Goal: Task Accomplishment & Management: Manage account settings

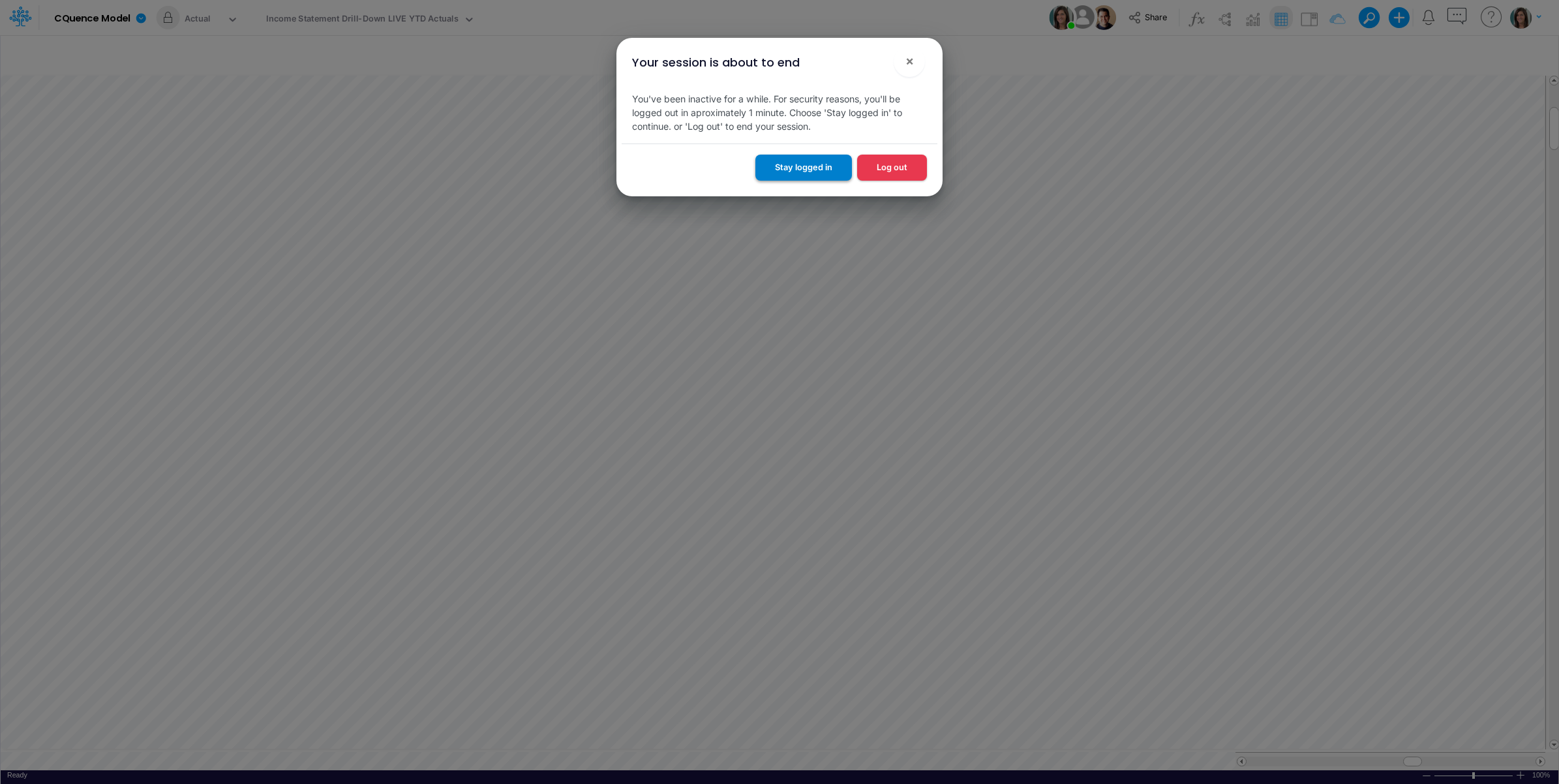
click at [826, 164] on button "Stay logged in" at bounding box center [804, 168] width 97 height 25
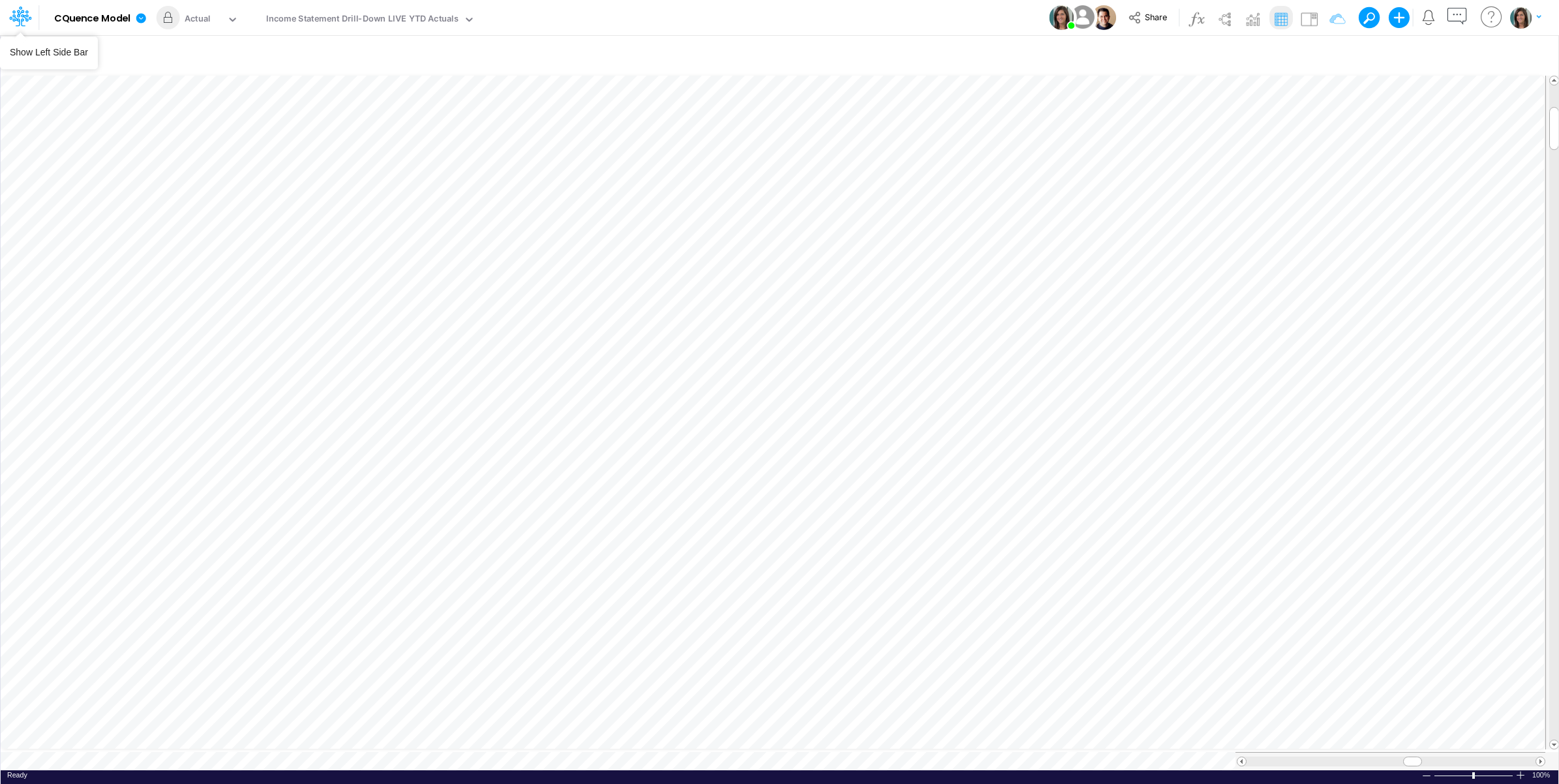
click at [17, 23] on icon at bounding box center [20, 16] width 22 height 22
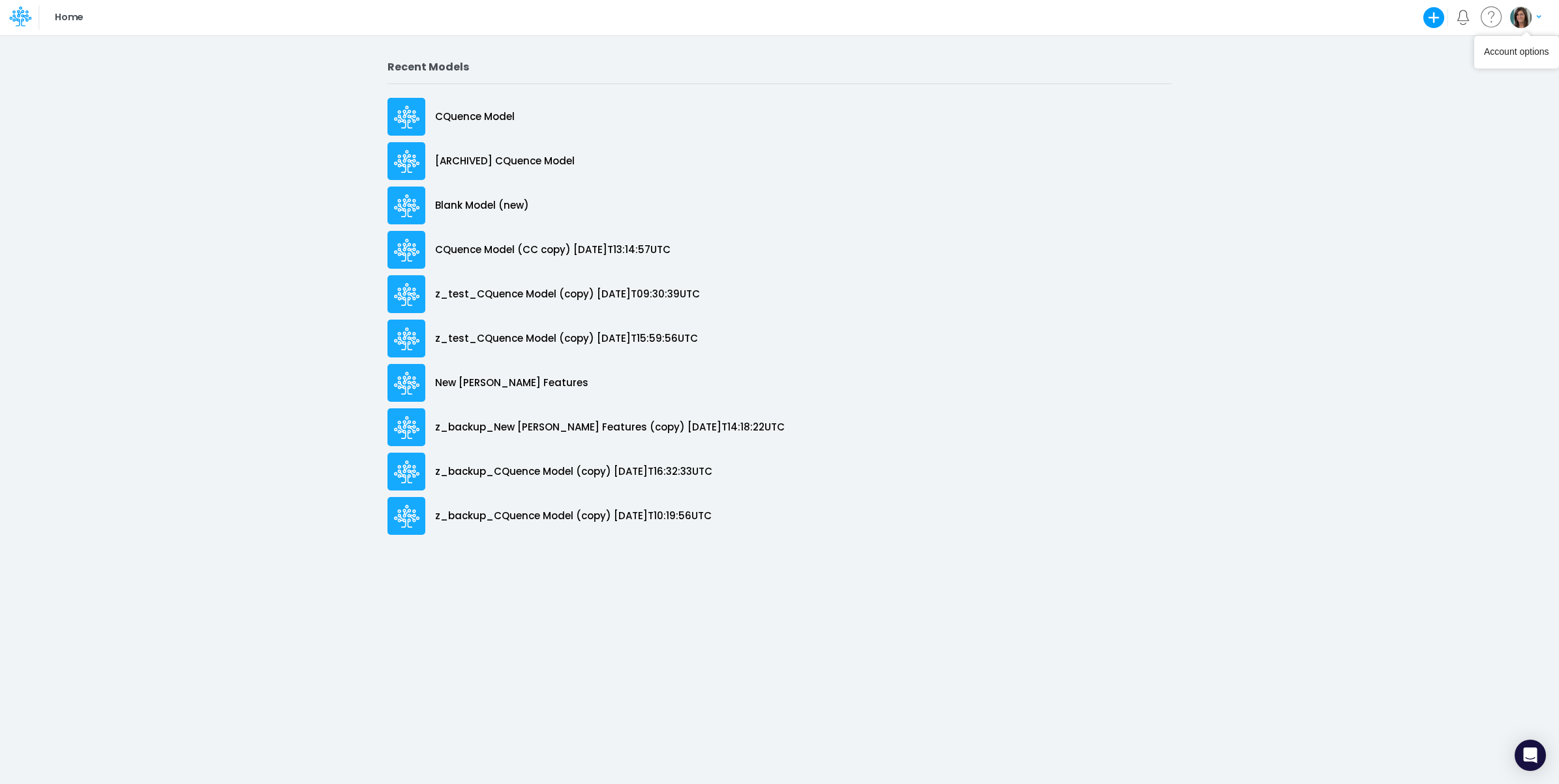
click at [1532, 25] on button "button" at bounding box center [1525, 17] width 33 height 23
click at [1505, 80] on button "Log out" at bounding box center [1473, 76] width 139 height 20
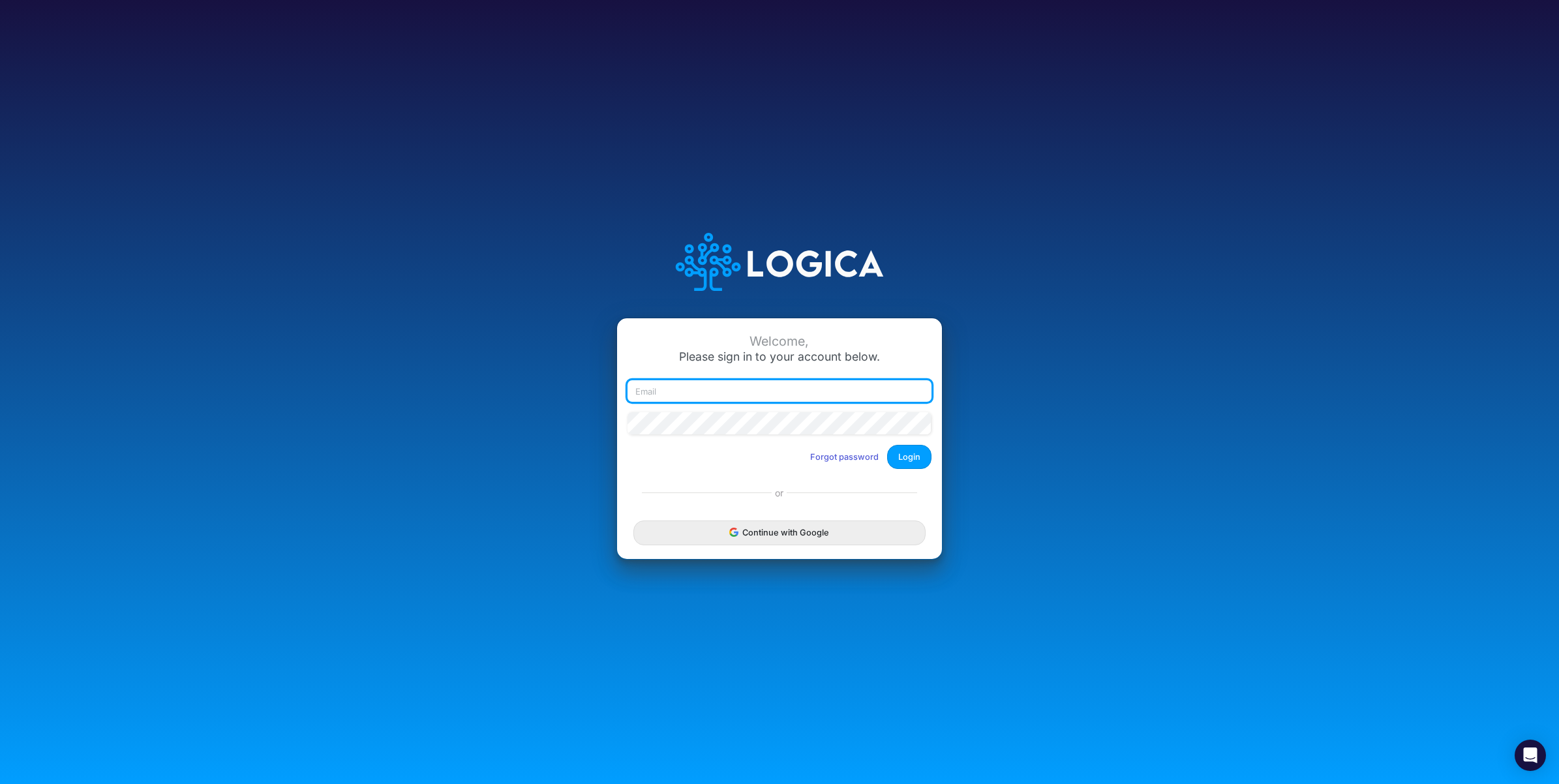
type input "carissa.castro@logica.cloud"
click at [909, 449] on button "Login" at bounding box center [910, 457] width 44 height 24
